Goal: Task Accomplishment & Management: Use online tool/utility

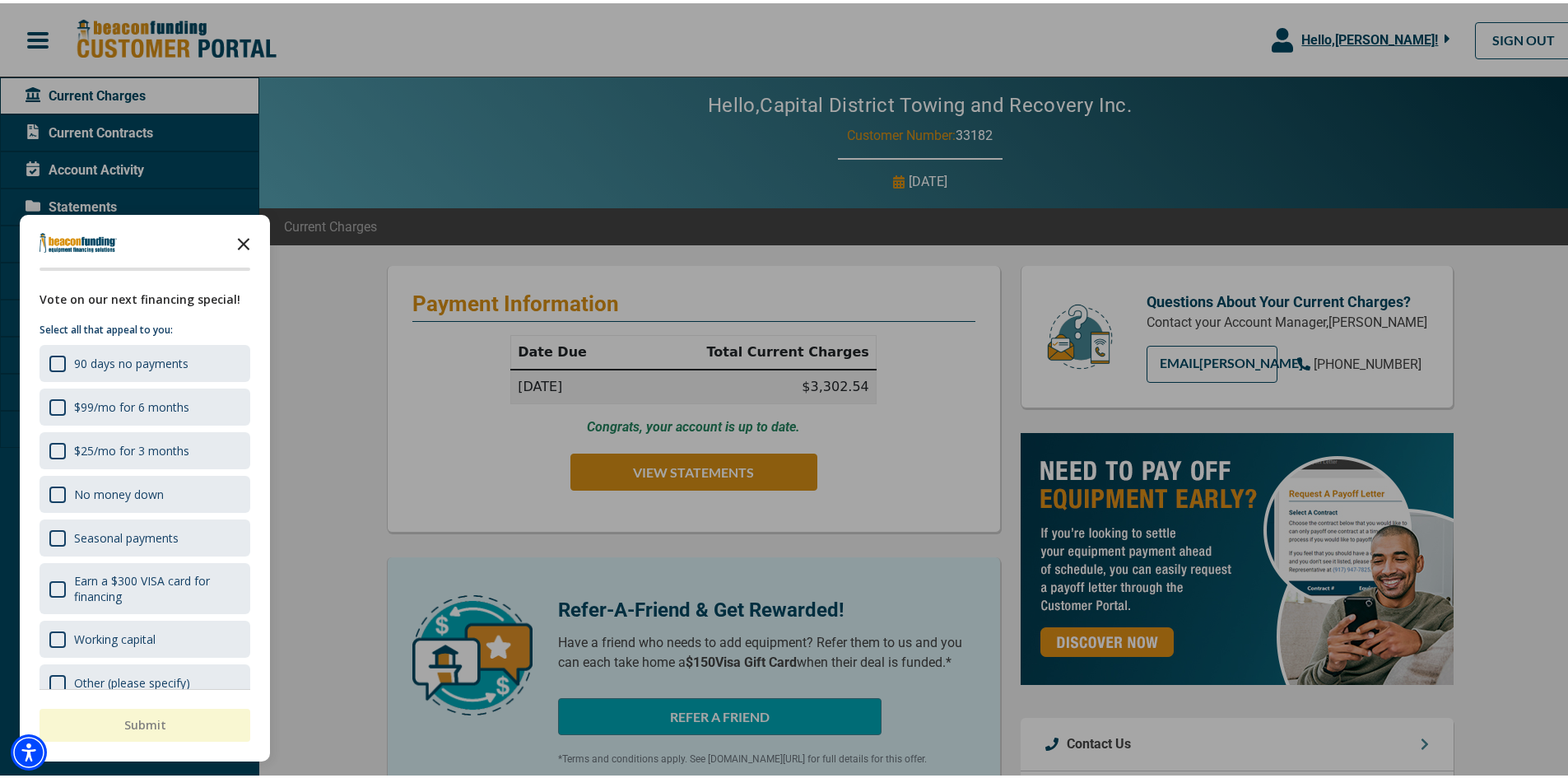
click at [242, 243] on icon "Close the survey" at bounding box center [243, 239] width 33 height 33
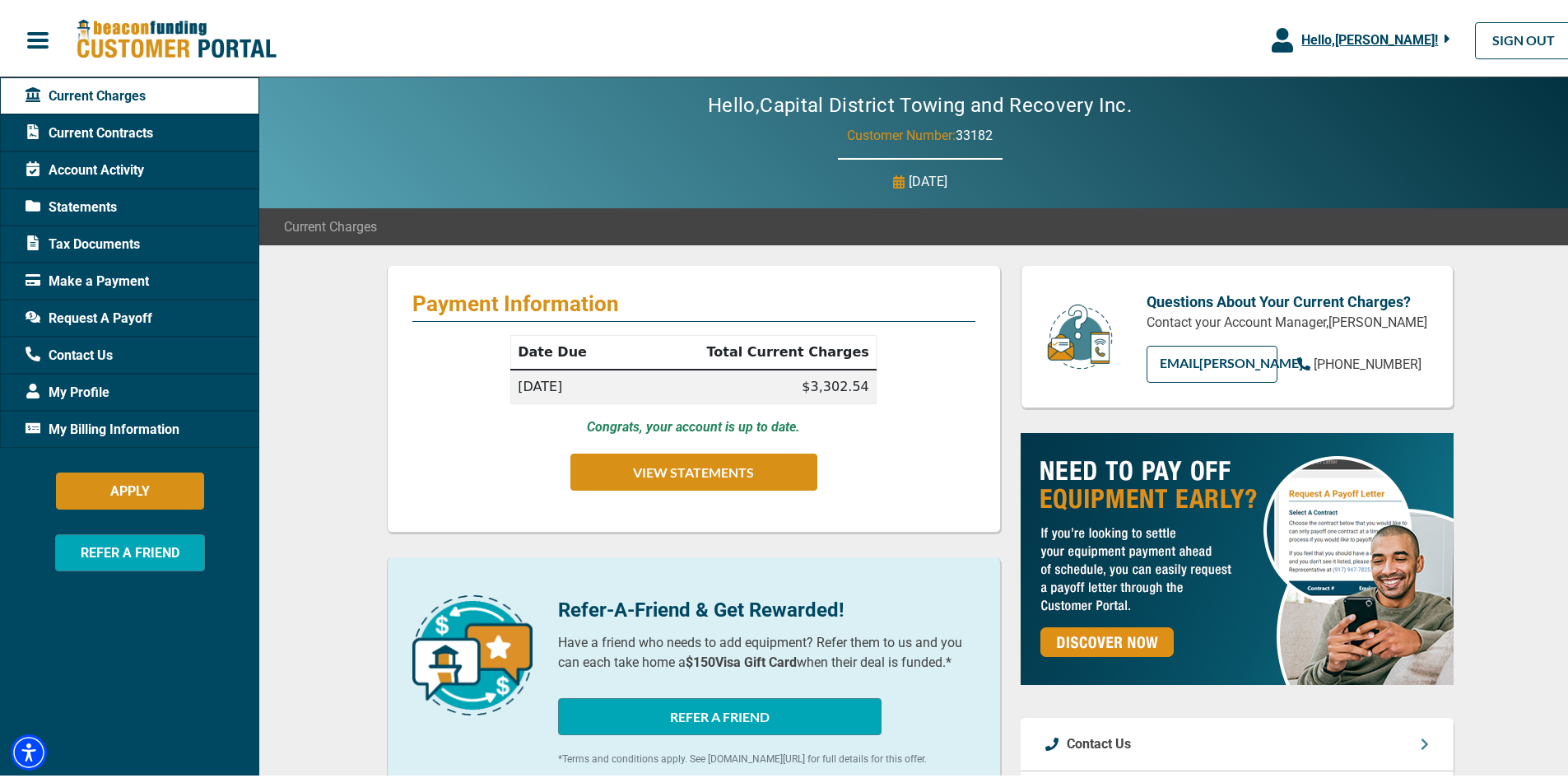
click at [119, 199] on div "Statements" at bounding box center [130, 204] width 259 height 37
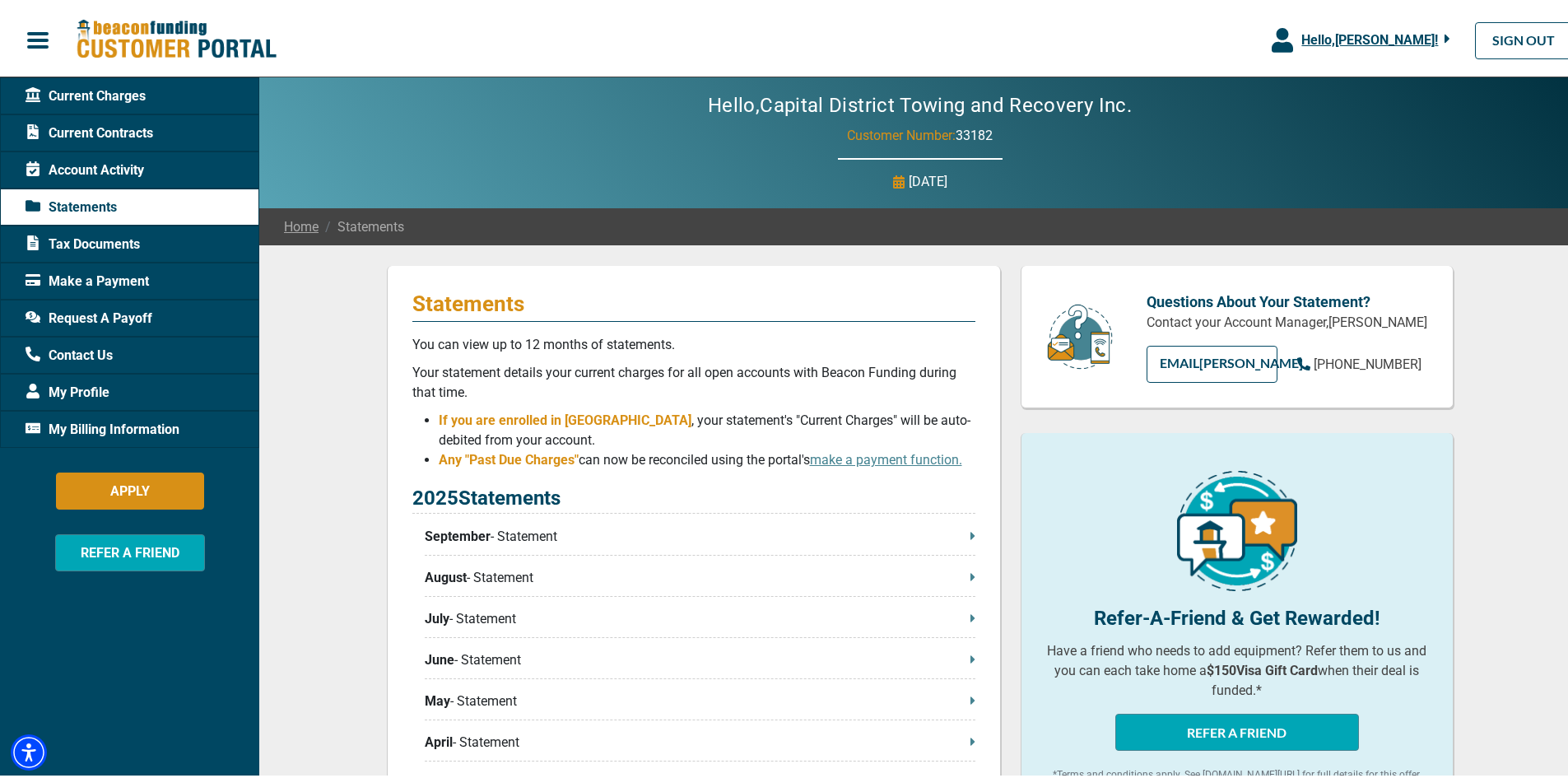
click at [715, 525] on div "2025 Statements September - Statement August - Statement July - Statement June …" at bounding box center [694, 683] width 563 height 406
click at [719, 533] on p "September - Statement" at bounding box center [700, 533] width 551 height 19
click at [122, 93] on span "Current Charges" at bounding box center [85, 93] width 120 height 19
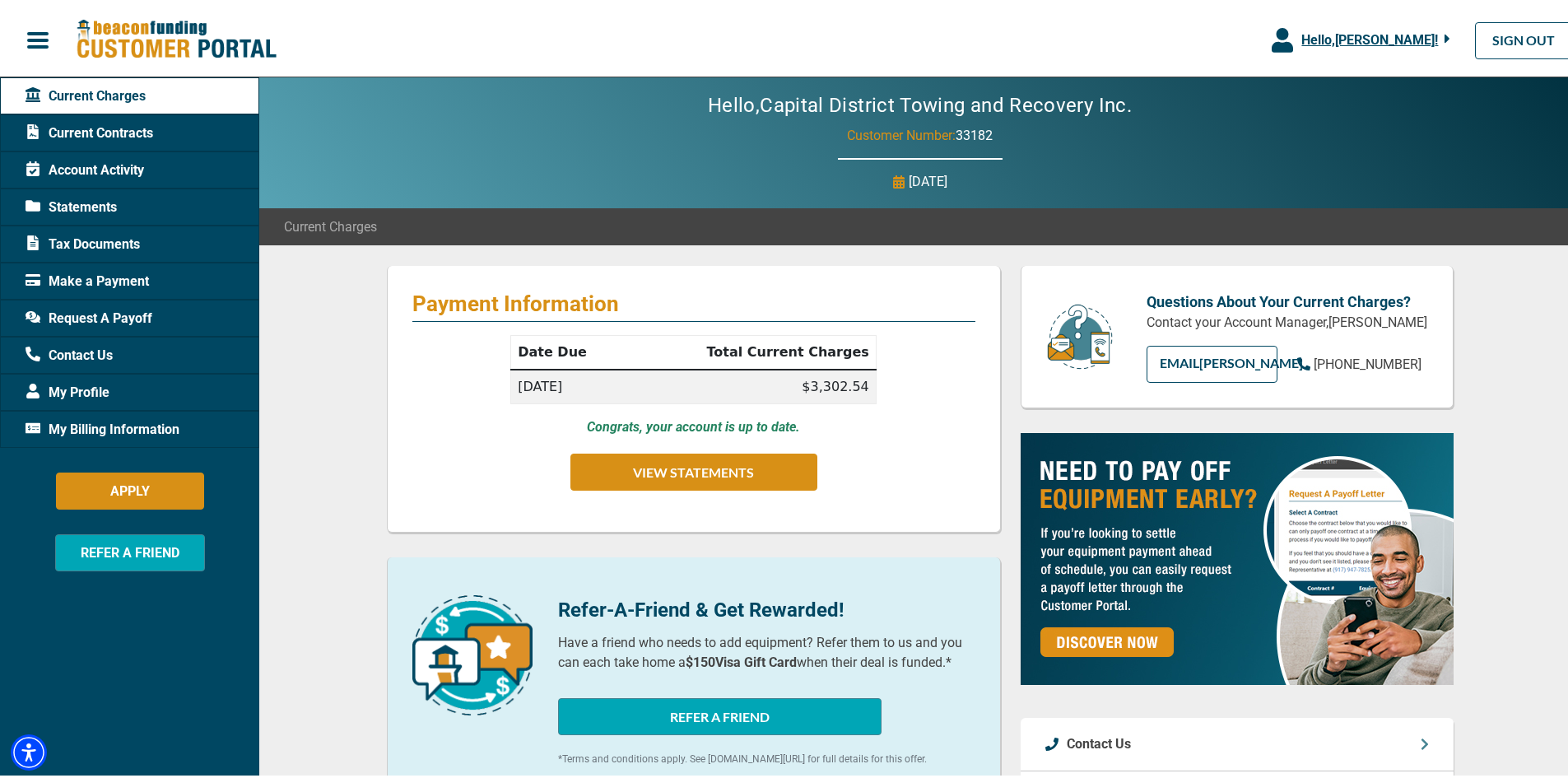
click at [125, 129] on span "Current Contracts" at bounding box center [89, 130] width 128 height 19
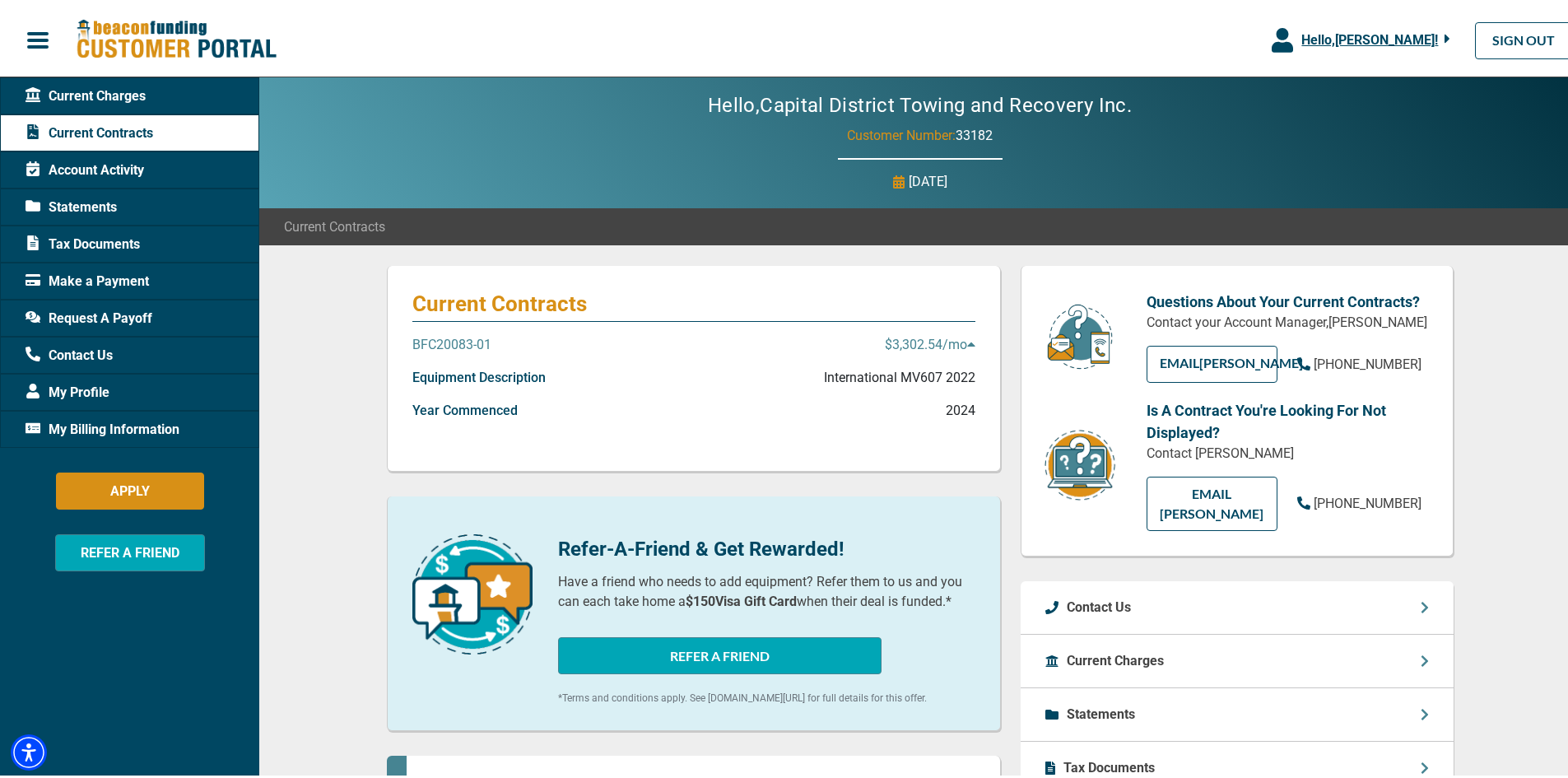
click at [952, 347] on p "$3,302.54 /mo" at bounding box center [931, 341] width 91 height 19
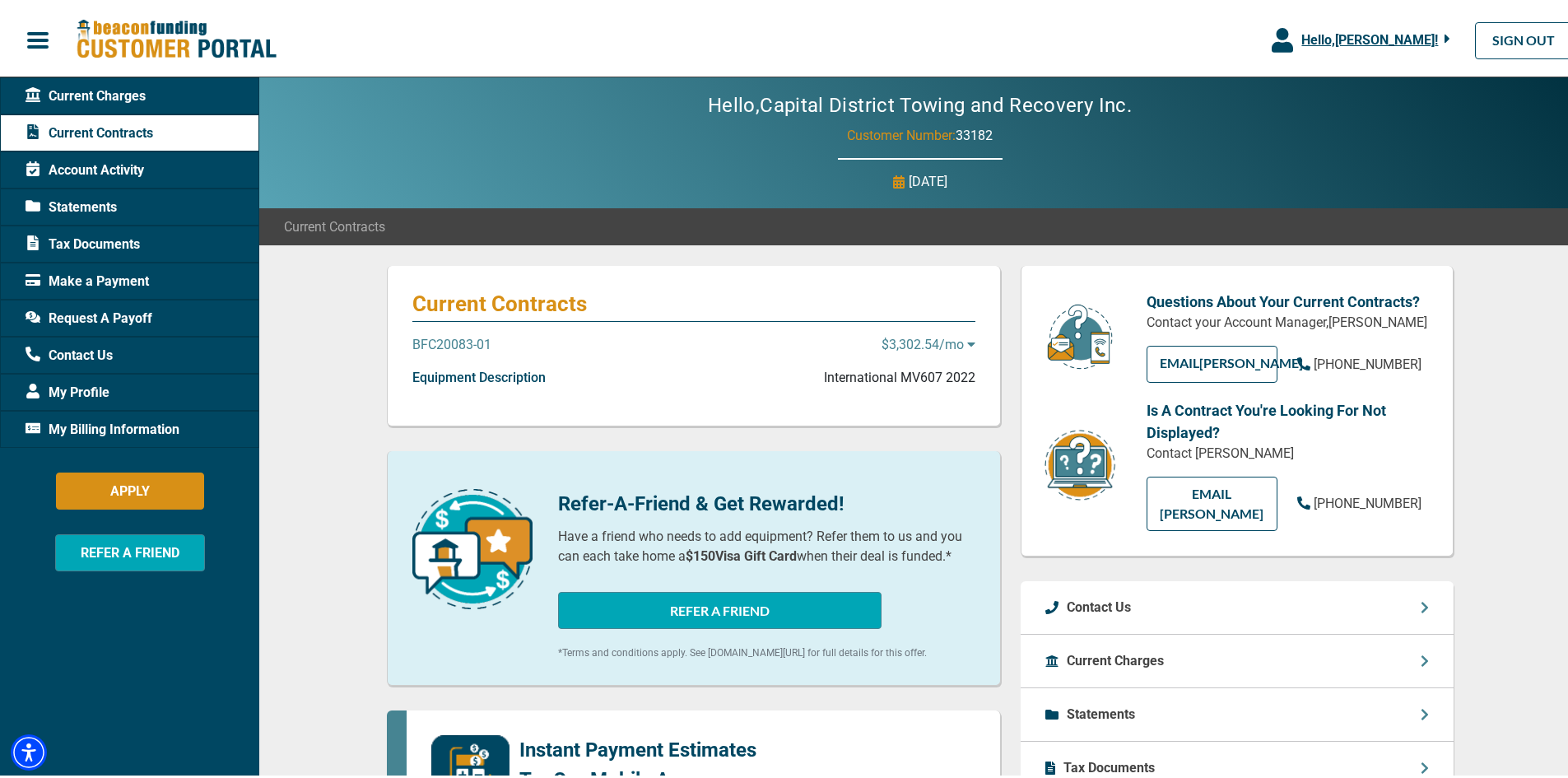
click at [952, 347] on p "$3,302.54 /mo" at bounding box center [928, 341] width 93 height 19
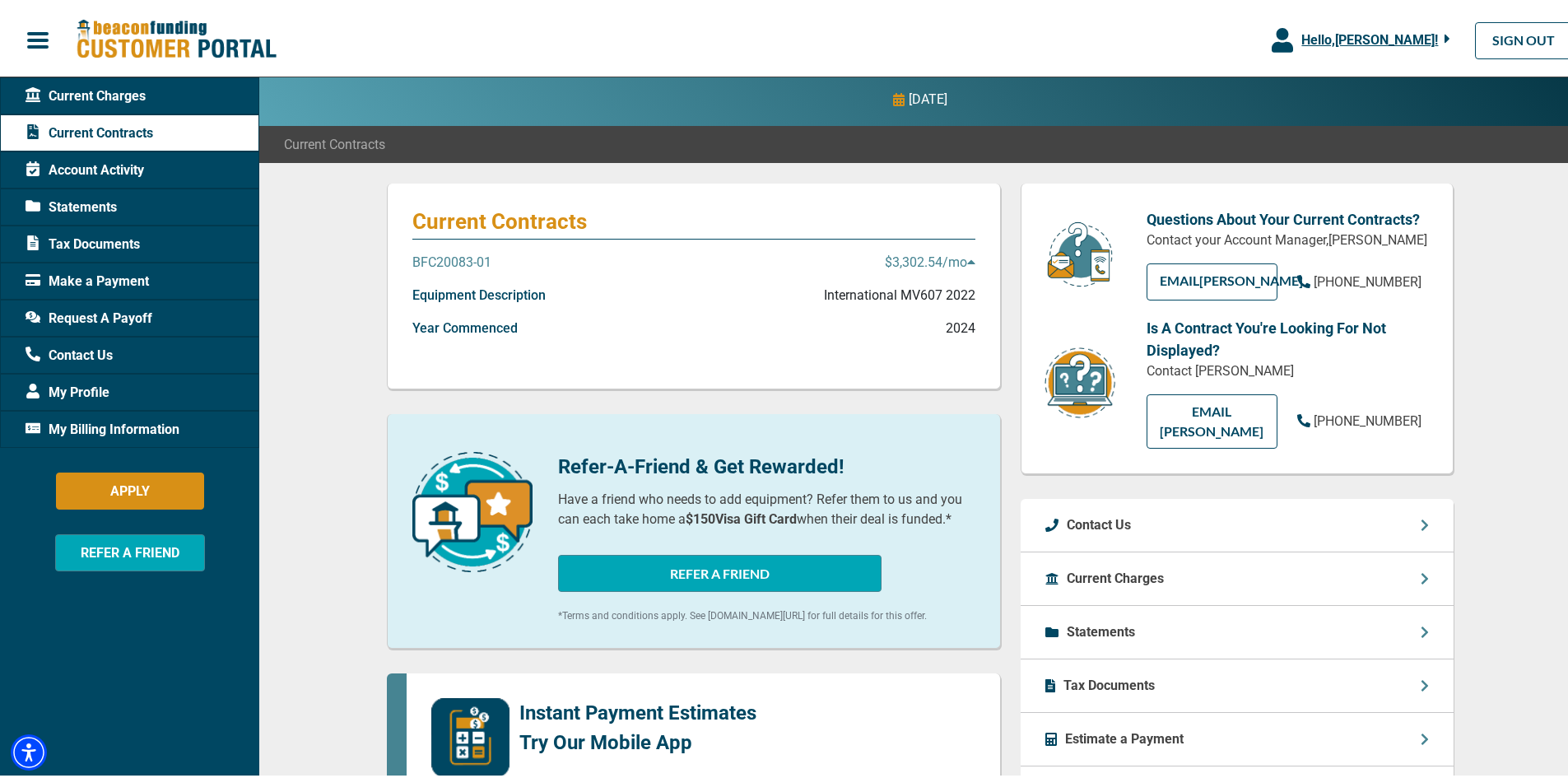
scroll to position [165, 0]
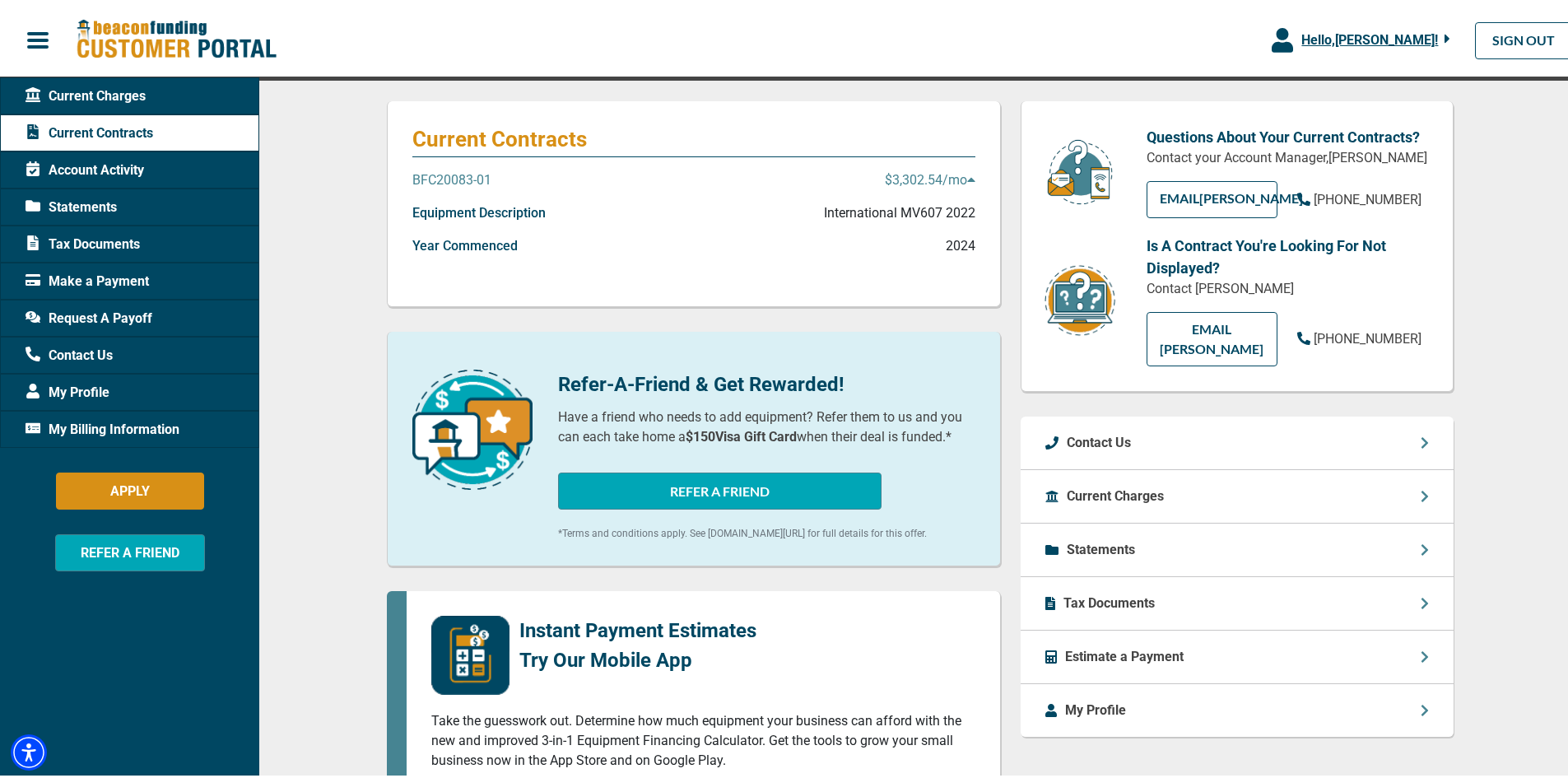
click at [141, 316] on span "Request A Payoff" at bounding box center [88, 315] width 127 height 19
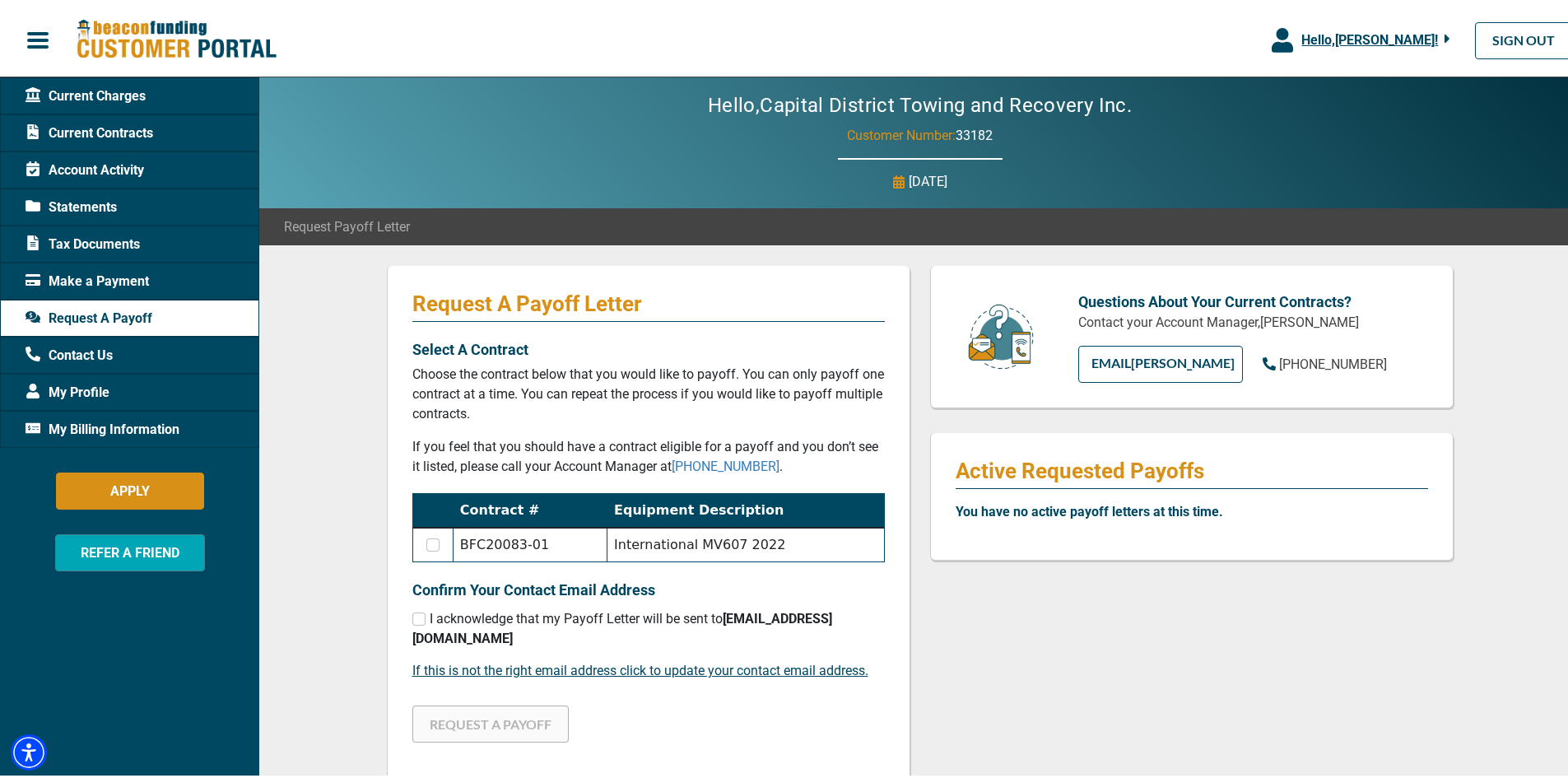
scroll to position [83, 0]
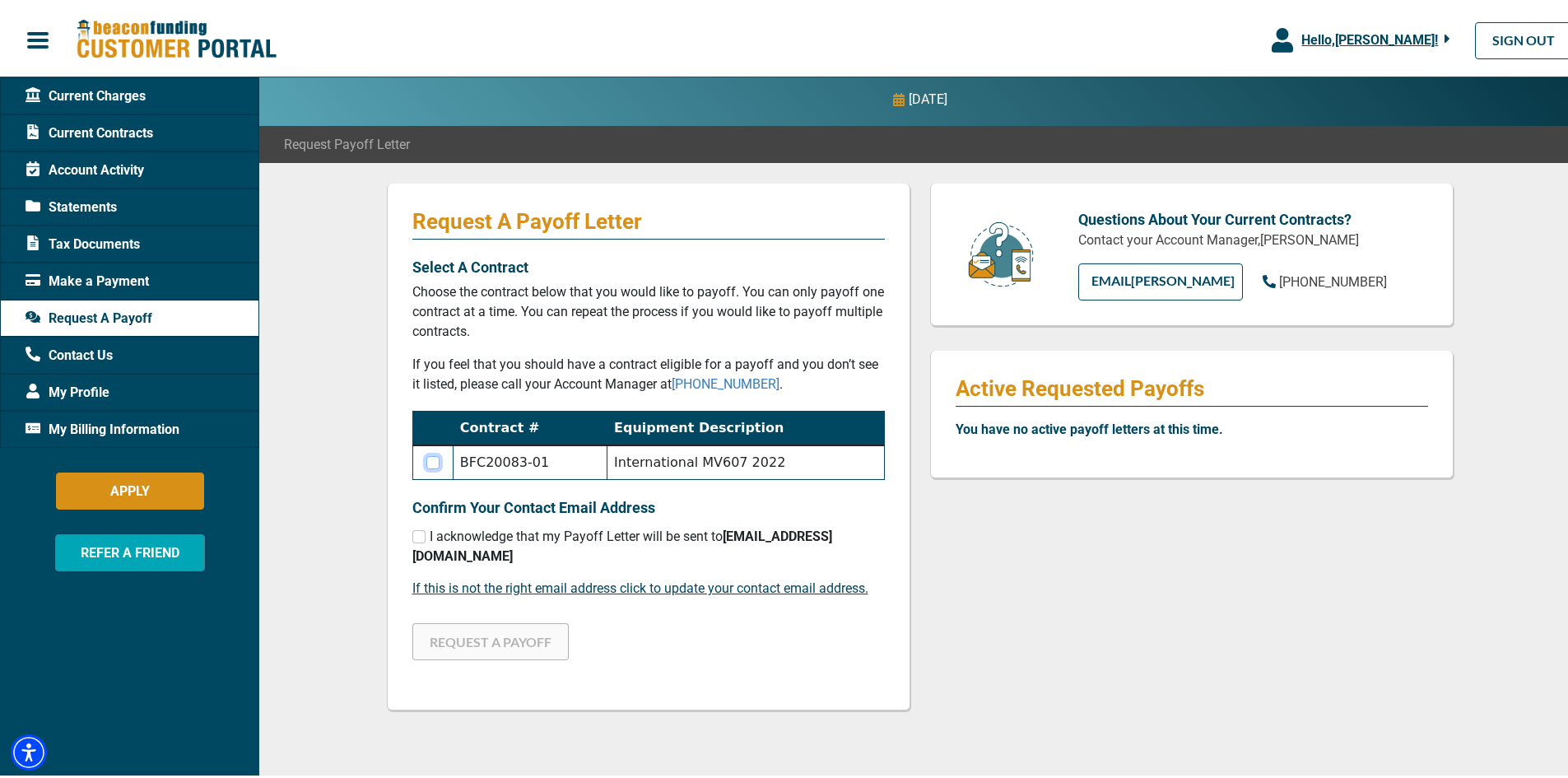
click at [429, 460] on input "checkbox" at bounding box center [433, 460] width 13 height 13
checkbox input "true"
click at [413, 533] on input "checkbox" at bounding box center [419, 534] width 13 height 13
checkbox input "true"
click at [472, 623] on button "REQUEST A PAYOFF" at bounding box center [491, 638] width 157 height 37
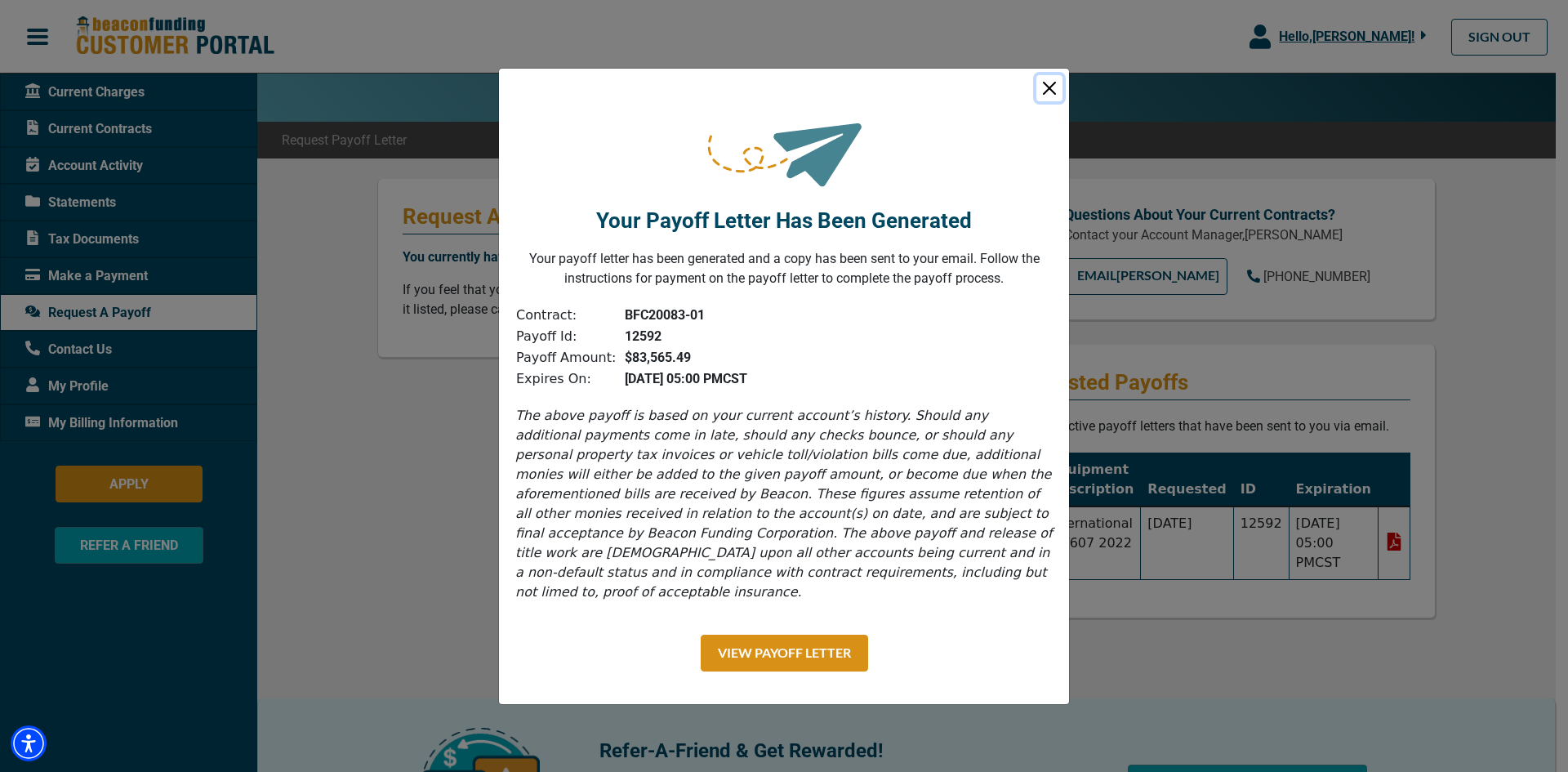
click at [1047, 96] on button "Close" at bounding box center [1049, 88] width 26 height 26
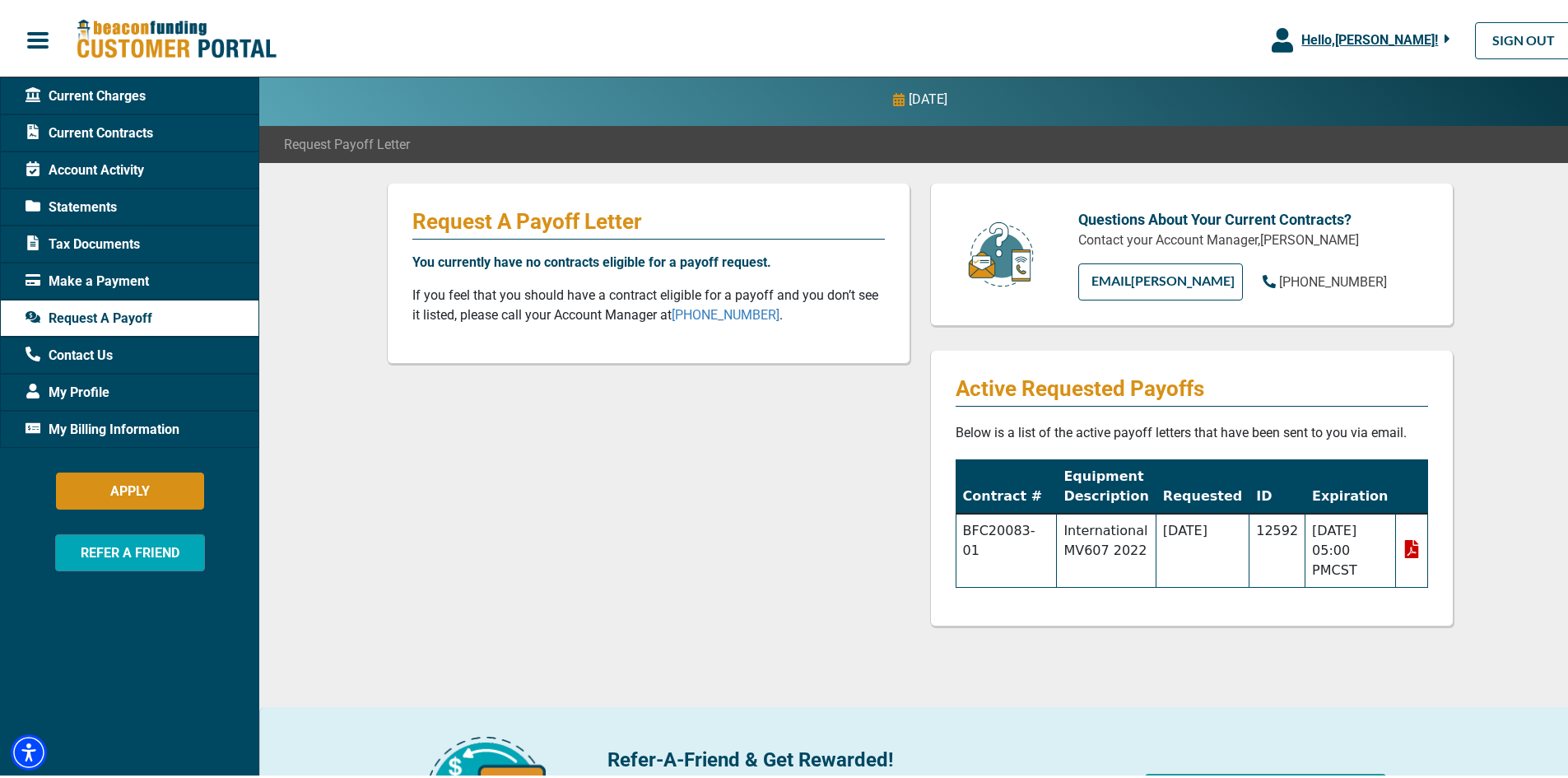
scroll to position [0, 0]
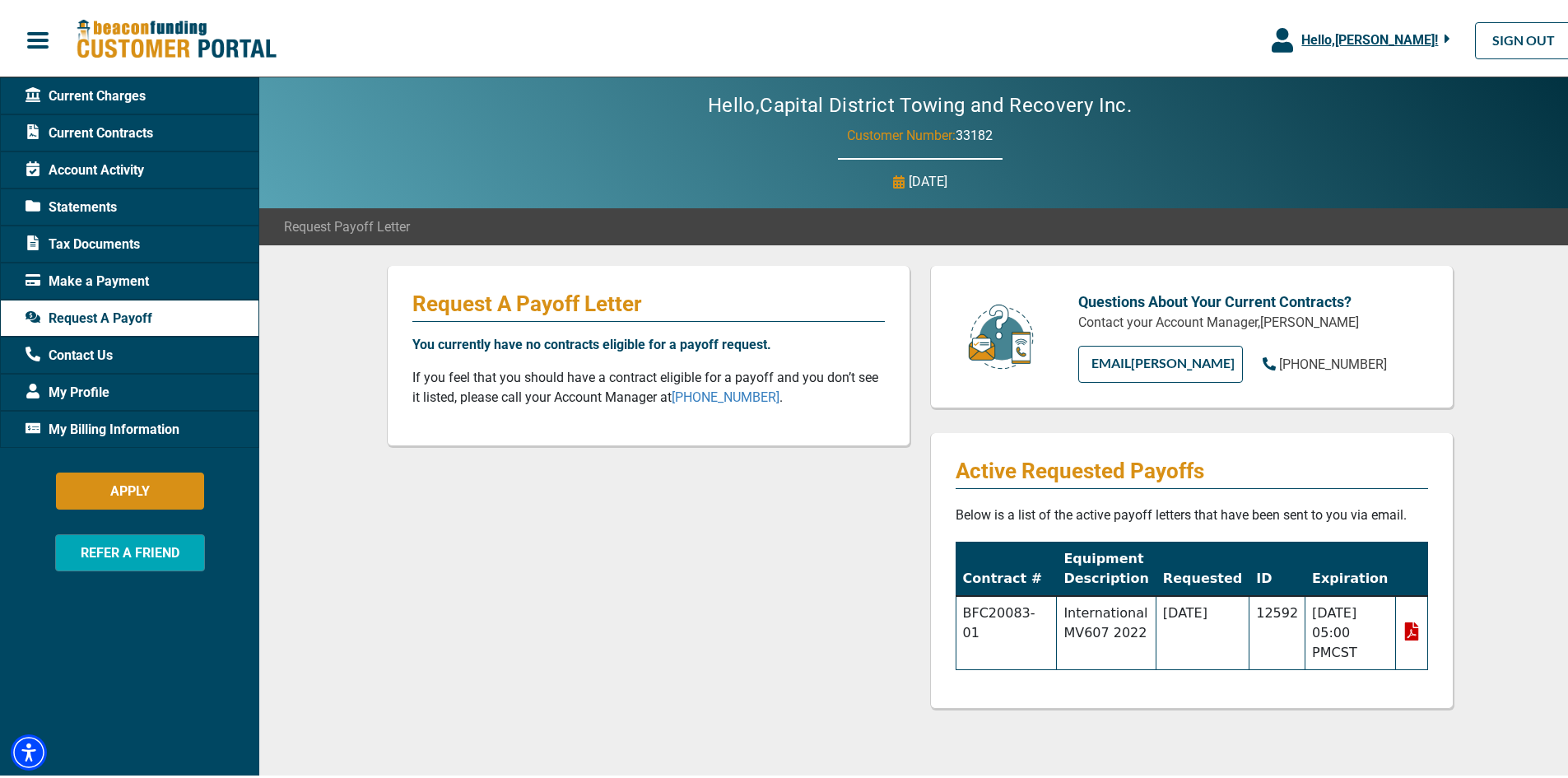
click at [115, 97] on span "Current Charges" at bounding box center [85, 93] width 120 height 19
